Goal: Obtain resource: Obtain resource

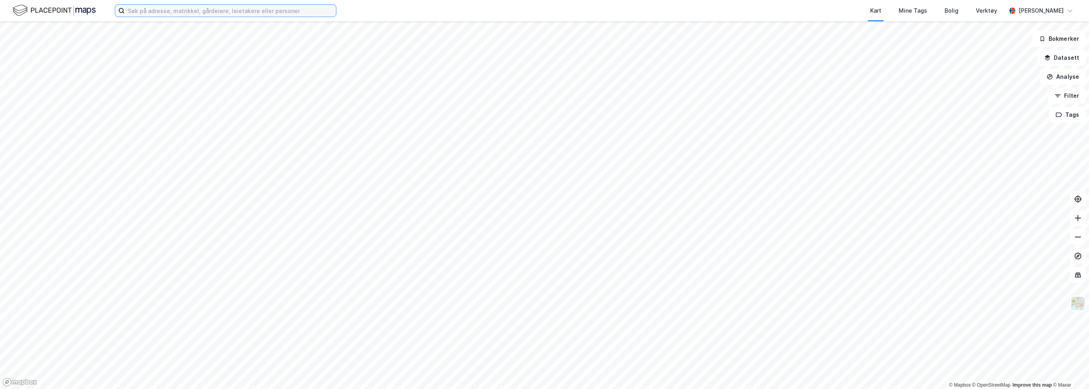
click at [143, 12] on input at bounding box center [230, 11] width 211 height 12
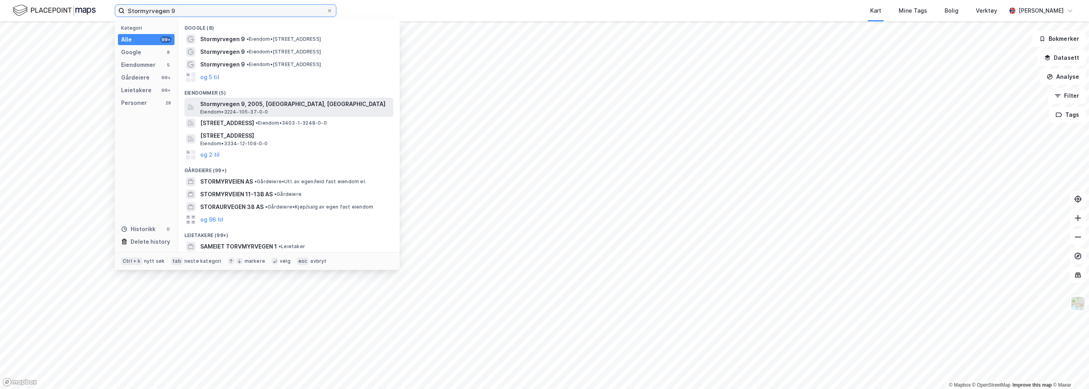
type input "Stormyrvegen 9"
click at [247, 104] on span "Stormyrvegen 9, 2005, [GEOGRAPHIC_DATA], [GEOGRAPHIC_DATA]" at bounding box center [295, 104] width 190 height 10
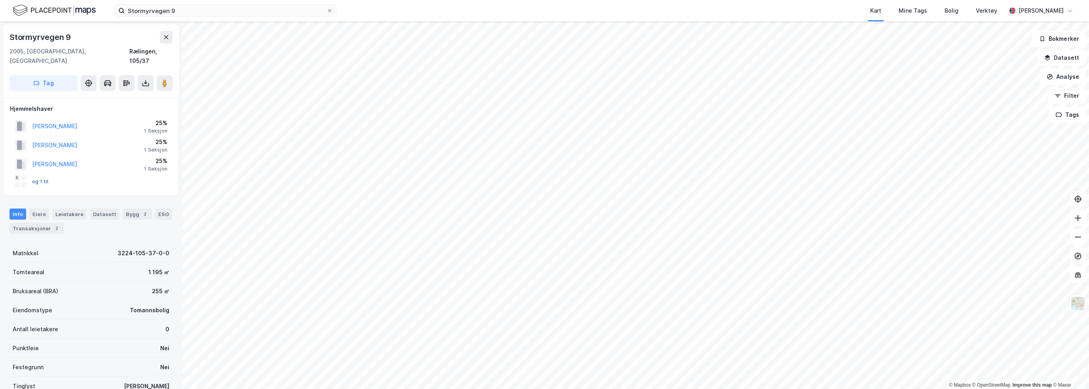
click at [0, 0] on button "og 1 til" at bounding box center [0, 0] width 0 height 0
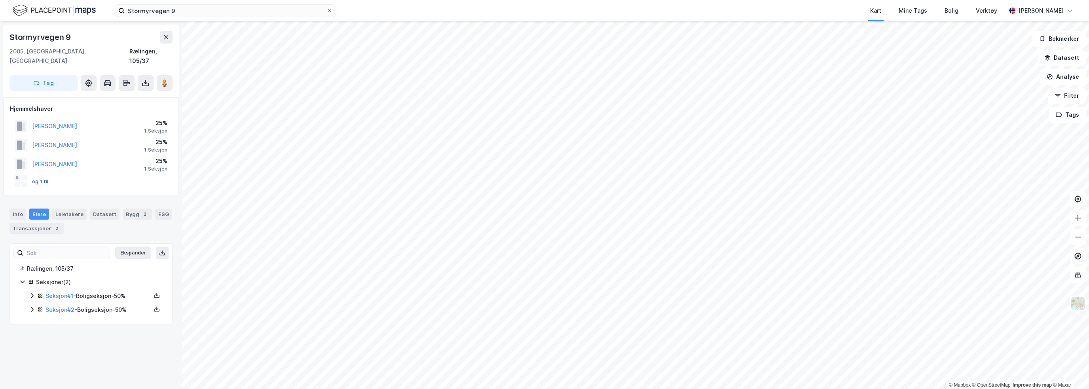
click at [0, 0] on button "og 1 til" at bounding box center [0, 0] width 0 height 0
click at [144, 79] on icon at bounding box center [146, 83] width 8 height 8
click at [192, 6] on input "Stormyrvegen 9" at bounding box center [226, 11] width 202 height 12
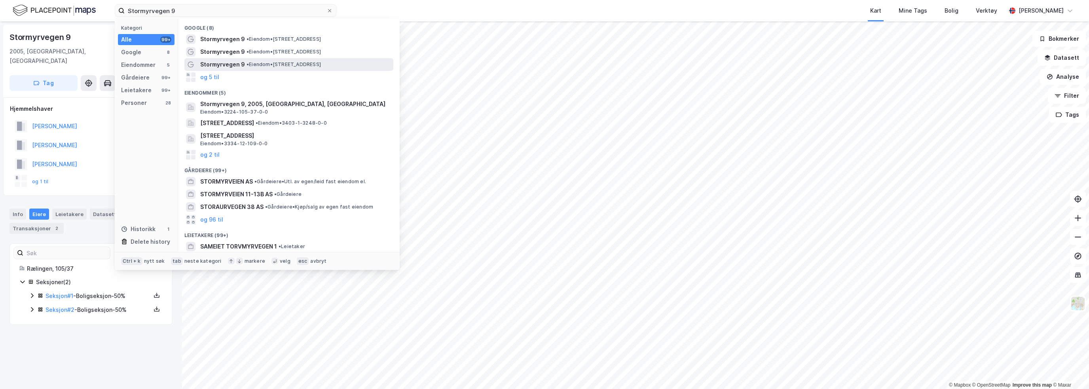
click at [251, 63] on span "• Eiendom • Stormyrvegen 9, 2005 [GEOGRAPHIC_DATA]" at bounding box center [284, 64] width 74 height 6
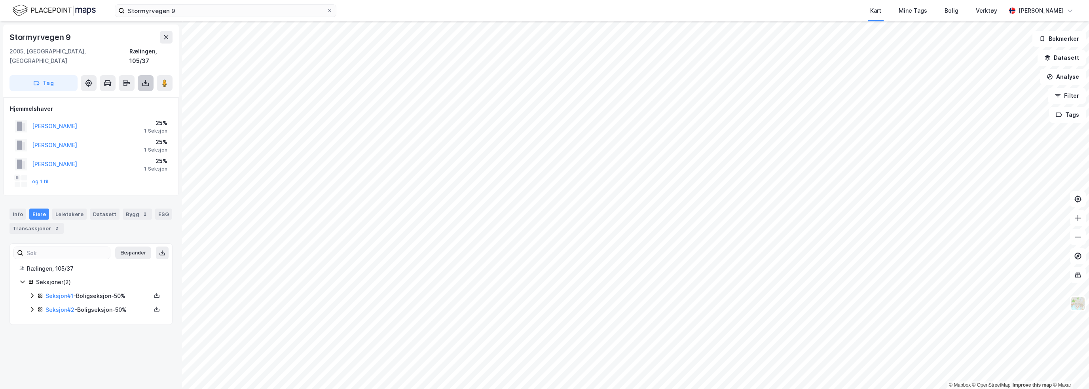
click at [143, 79] on icon at bounding box center [146, 83] width 8 height 8
click at [111, 96] on div "Last ned grunnbok" at bounding box center [107, 99] width 46 height 6
click at [61, 293] on link "Seksjon # 1" at bounding box center [60, 296] width 28 height 7
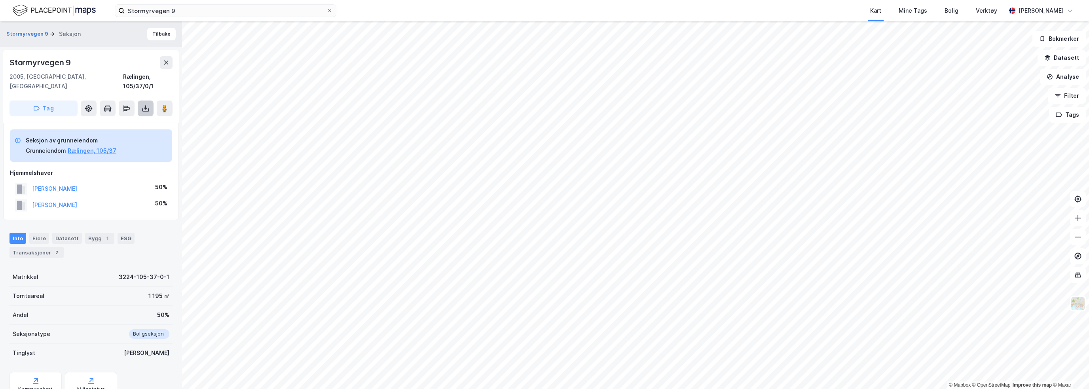
click at [146, 105] on icon at bounding box center [145, 107] width 1 height 4
click at [121, 121] on div "Last ned grunnbok" at bounding box center [107, 124] width 46 height 6
